Goal: Use online tool/utility

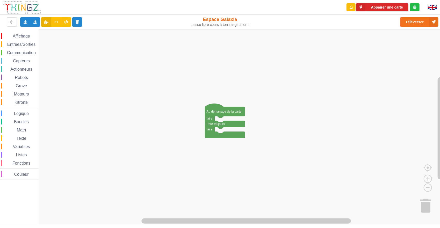
click at [27, 78] on span "Robots" at bounding box center [21, 77] width 15 height 4
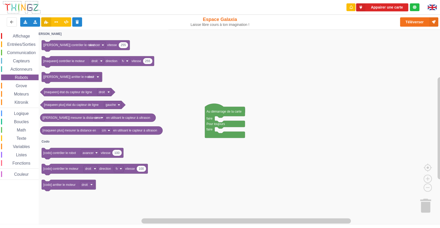
click at [19, 85] on span "Grove" at bounding box center [21, 86] width 13 height 4
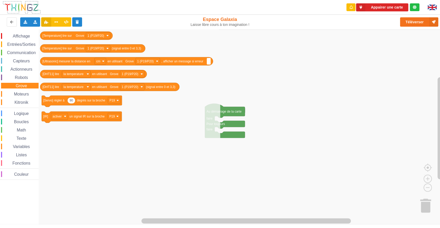
click at [18, 96] on span "Moteurs" at bounding box center [21, 94] width 17 height 4
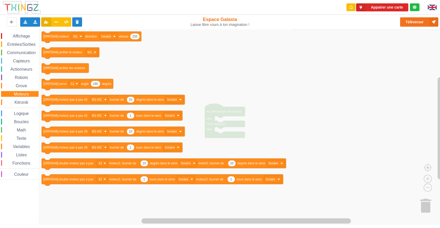
click at [18, 101] on span "Kitronik" at bounding box center [21, 102] width 15 height 4
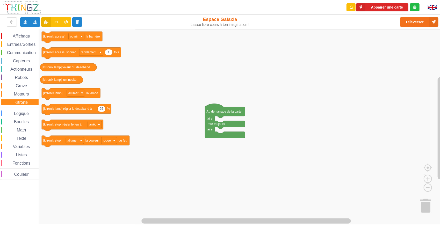
click at [13, 114] on span "Logique" at bounding box center [21, 113] width 16 height 4
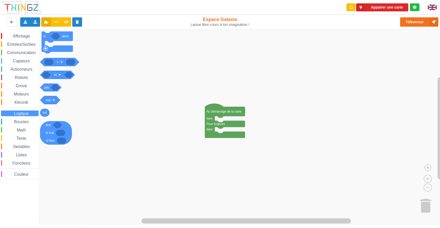
click at [18, 128] on span "Math" at bounding box center [21, 130] width 11 height 4
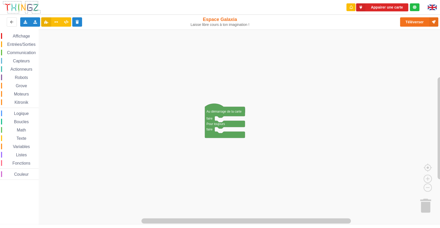
click at [20, 138] on span "Texte" at bounding box center [21, 138] width 11 height 4
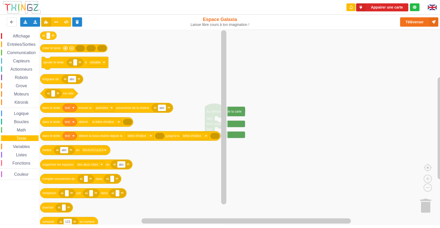
click at [22, 162] on span "Fonctions" at bounding box center [21, 163] width 19 height 4
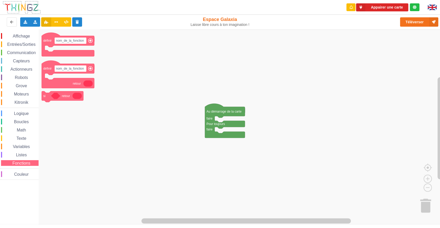
click at [23, 61] on span "Capteurs" at bounding box center [21, 61] width 18 height 4
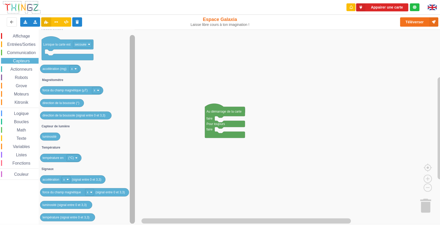
click at [134, 187] on rect "Espace de travail de Blocky" at bounding box center [132, 129] width 5 height 189
click at [25, 52] on span "Communication" at bounding box center [21, 52] width 30 height 4
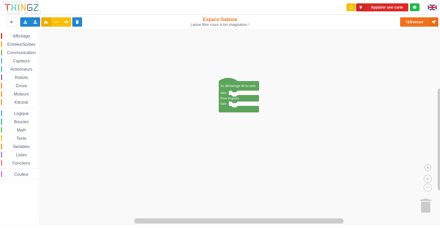
click at [134, 138] on rect "Espace de travail de Blocky" at bounding box center [221, 127] width 443 height 195
click at [35, 23] on icon at bounding box center [35, 21] width 4 height 3
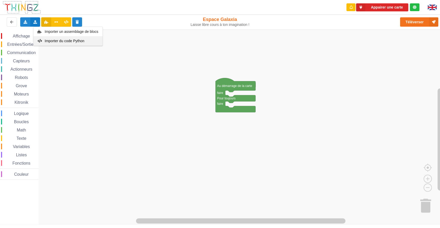
click at [54, 41] on span "Importer du code Python" at bounding box center [65, 41] width 40 height 4
